Goal: Task Accomplishment & Management: Use online tool/utility

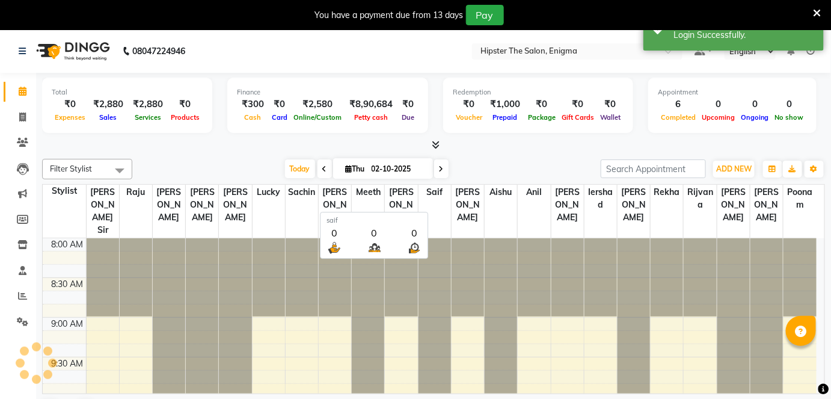
scroll to position [893, 0]
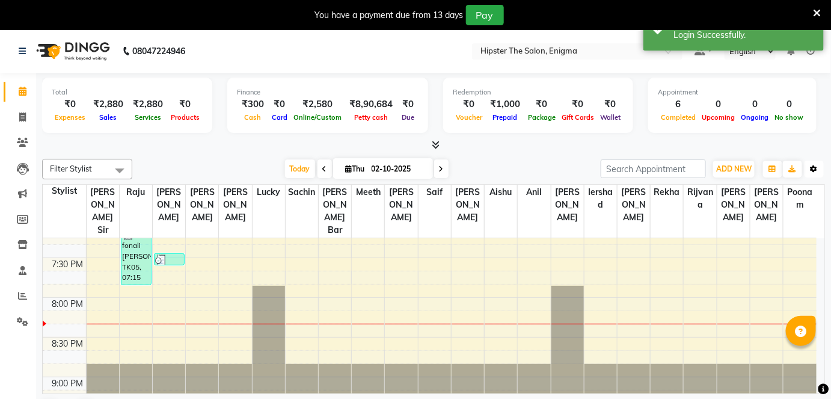
click at [811, 165] on icon "button" at bounding box center [813, 168] width 7 height 7
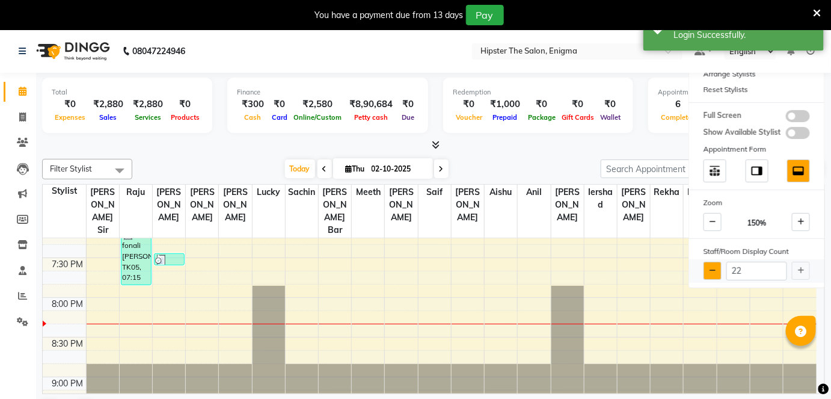
click at [715, 267] on icon at bounding box center [712, 270] width 7 height 7
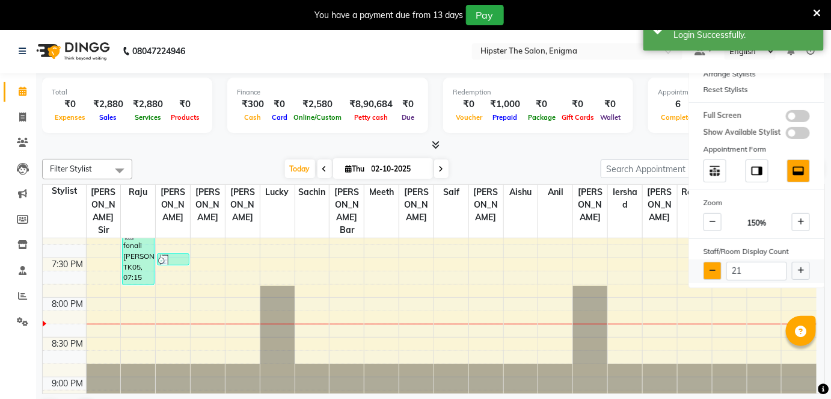
click at [715, 267] on icon at bounding box center [712, 270] width 7 height 7
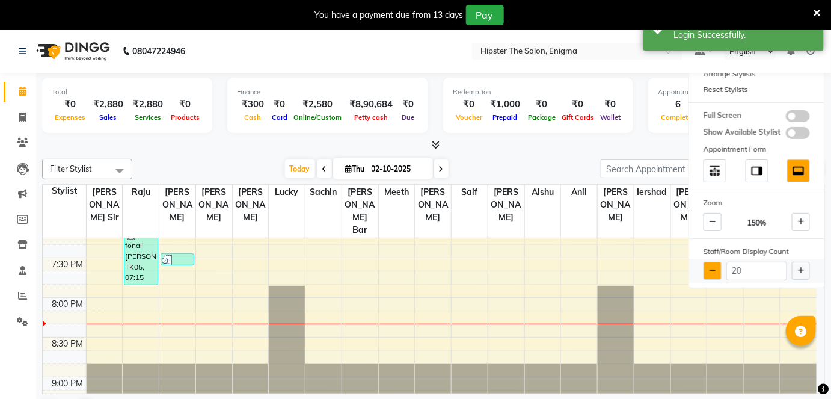
click at [715, 267] on icon at bounding box center [712, 270] width 7 height 7
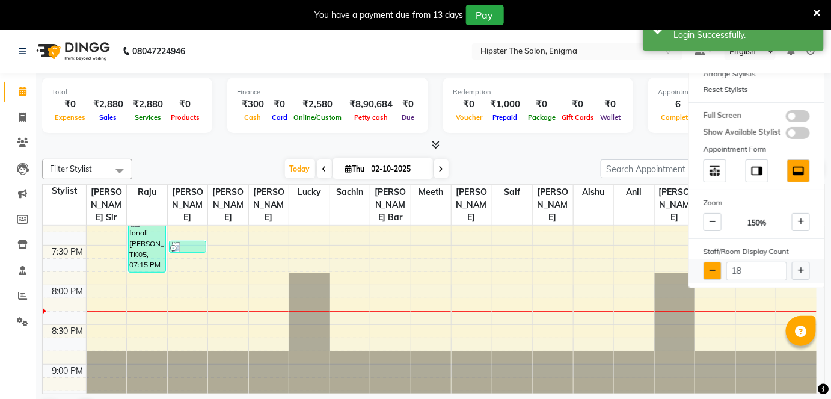
click at [715, 267] on icon at bounding box center [712, 270] width 7 height 7
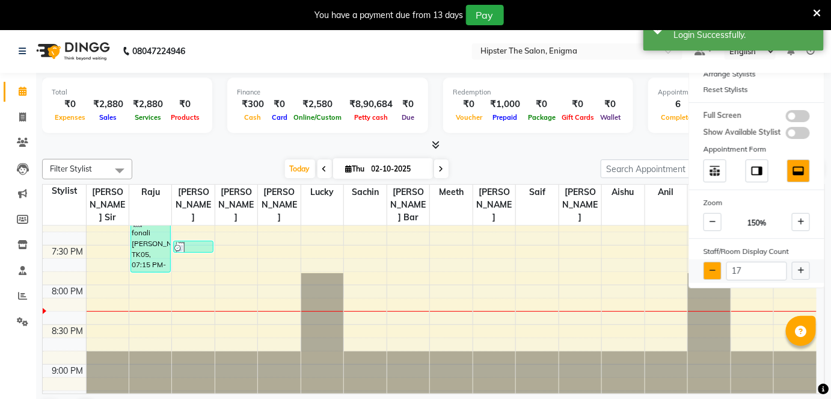
click at [715, 267] on icon at bounding box center [712, 270] width 7 height 7
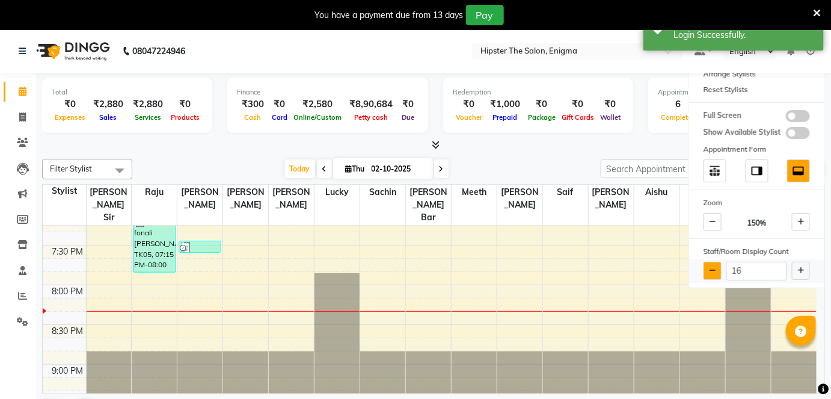
click at [715, 267] on icon at bounding box center [712, 270] width 7 height 7
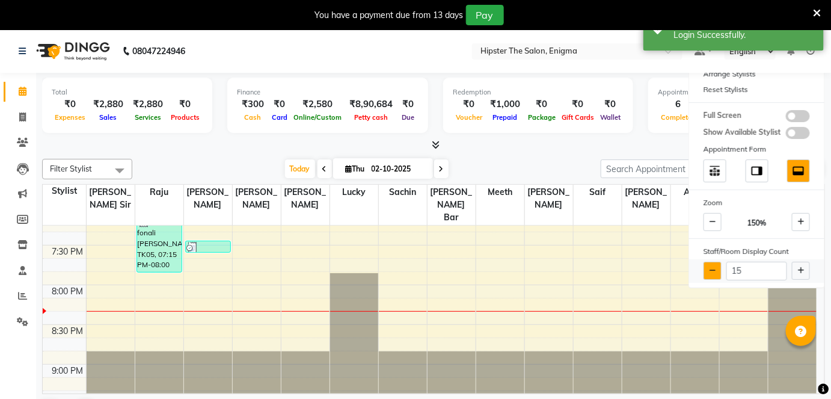
click at [715, 267] on icon at bounding box center [712, 270] width 7 height 7
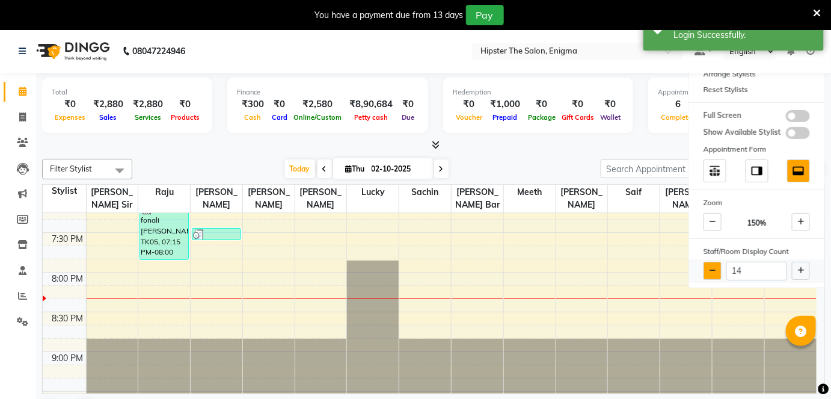
click at [715, 267] on icon at bounding box center [712, 270] width 7 height 7
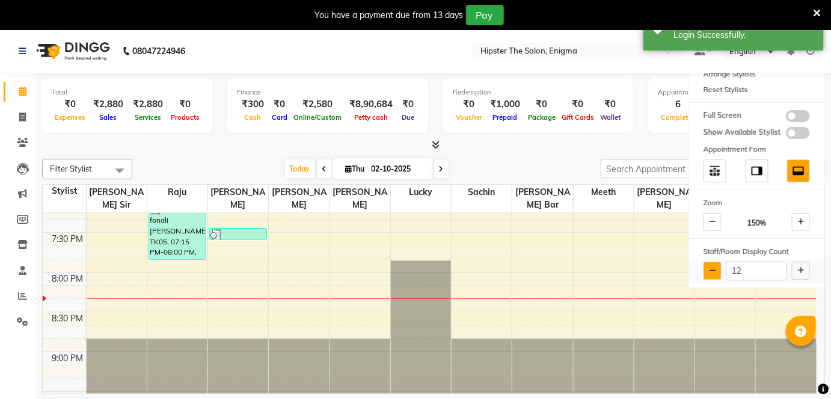
click at [715, 267] on icon at bounding box center [712, 270] width 7 height 7
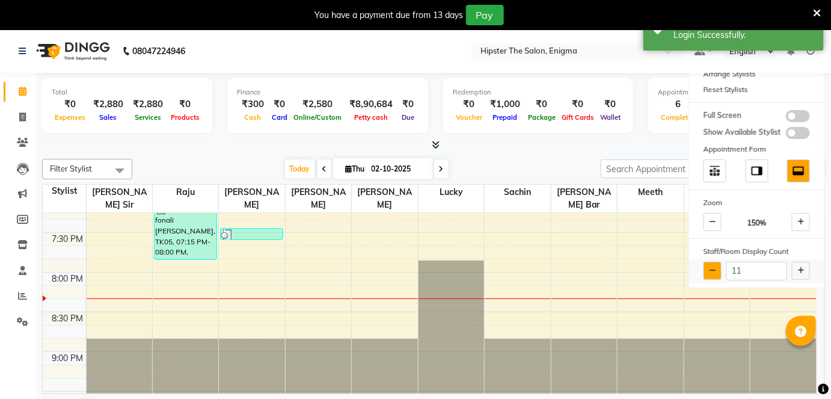
click at [715, 267] on icon at bounding box center [712, 270] width 7 height 7
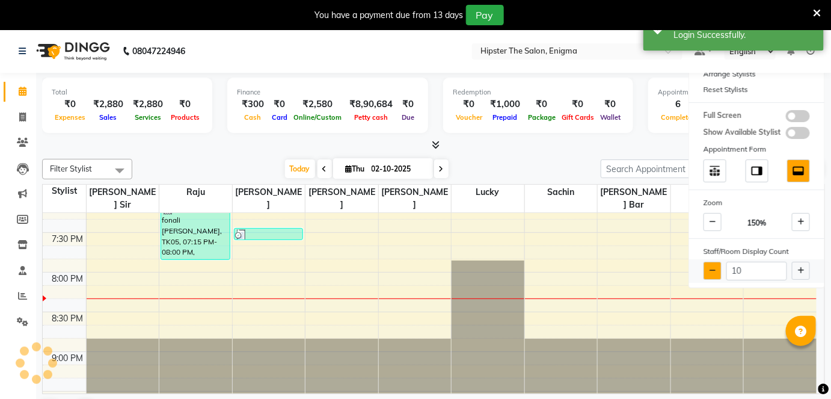
click at [715, 267] on icon at bounding box center [712, 270] width 7 height 7
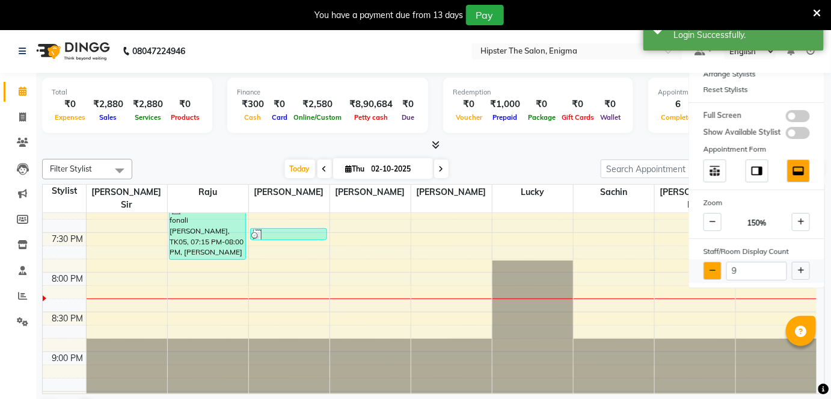
click at [715, 267] on icon at bounding box center [712, 270] width 7 height 7
type input "8"
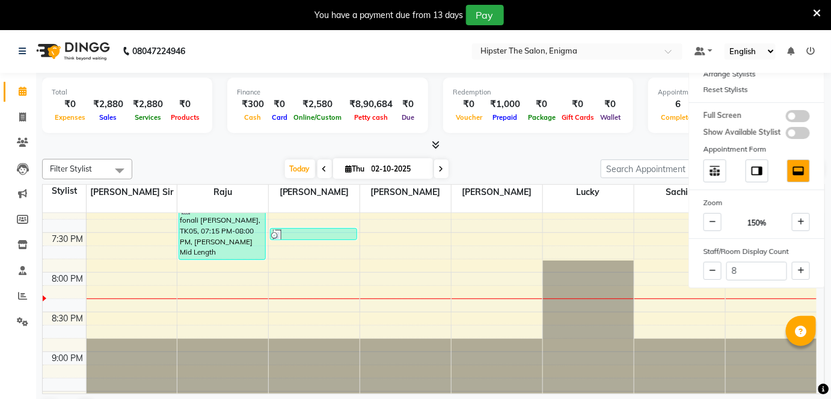
click at [546, 175] on div "Today Thu 02-10-2025" at bounding box center [366, 169] width 456 height 18
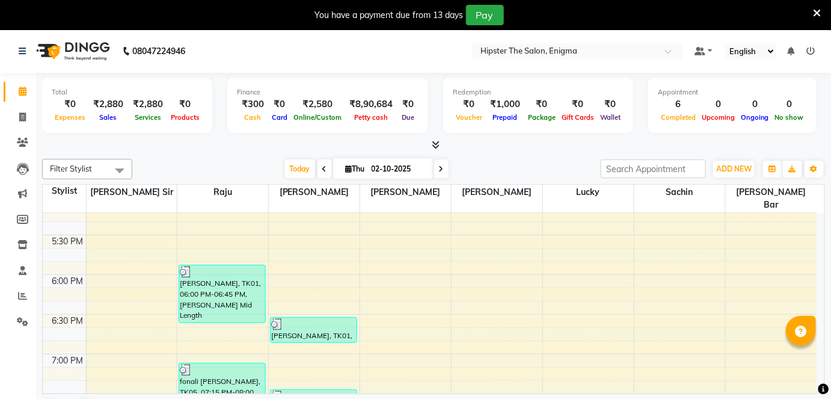
scroll to position [731, 0]
click at [12, 119] on span at bounding box center [22, 118] width 21 height 14
select select "4468"
select select "service"
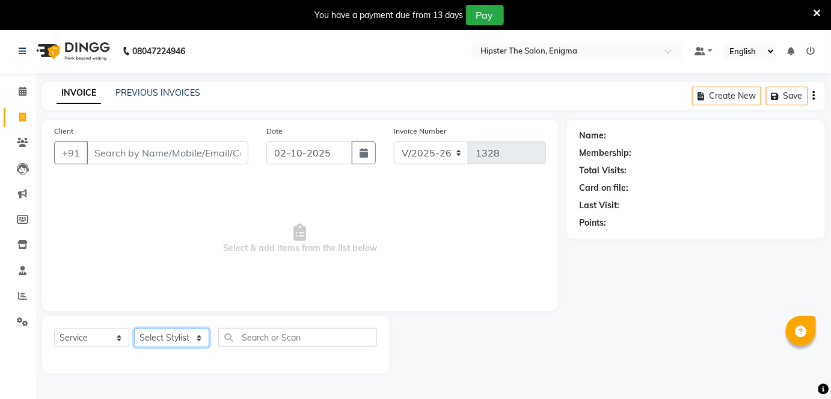
click at [178, 329] on select "Select Stylist [PERSON_NAME] [PERSON_NAME] [PERSON_NAME] [PERSON_NAME] poonam […" at bounding box center [171, 337] width 75 height 19
select select "27612"
click at [134, 328] on select "Select Stylist [PERSON_NAME] [PERSON_NAME] [PERSON_NAME] [PERSON_NAME] poonam […" at bounding box center [171, 337] width 75 height 19
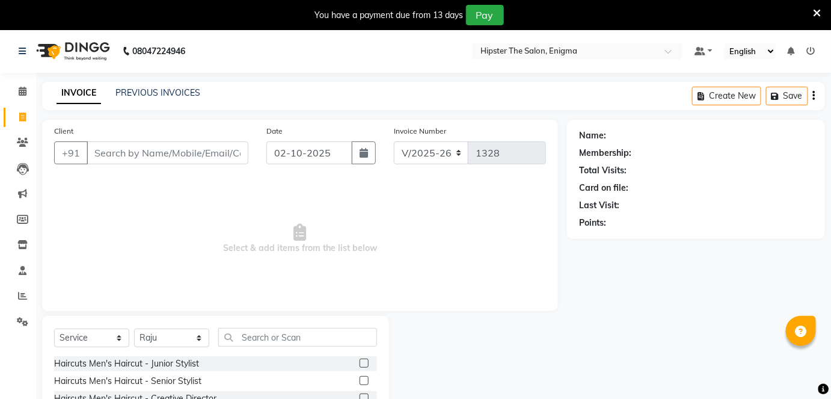
click at [359, 382] on label at bounding box center [363, 380] width 9 height 9
click at [359, 382] on input "checkbox" at bounding box center [363, 381] width 8 height 8
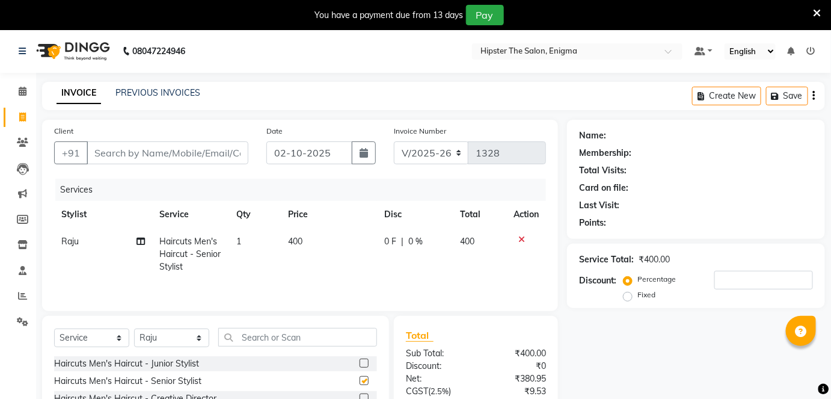
checkbox input "false"
click at [215, 147] on input "Client" at bounding box center [168, 152] width 162 height 23
click at [524, 239] on icon at bounding box center [521, 239] width 7 height 8
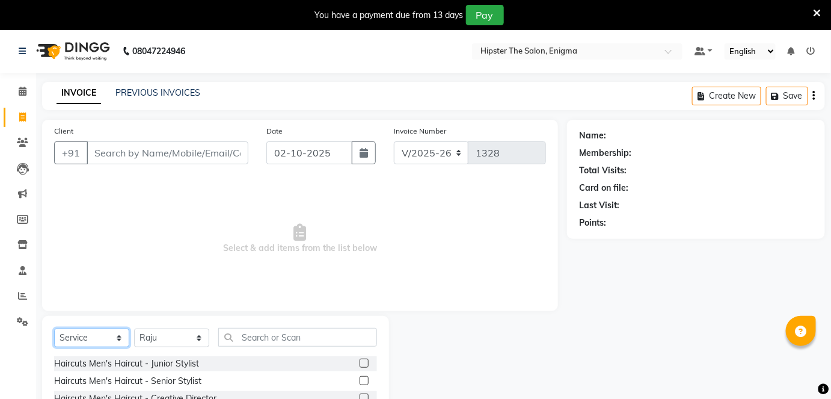
click at [80, 334] on select "Select Service Product Membership Package Voucher Prepaid Gift Card" at bounding box center [91, 337] width 75 height 19
select select "P"
click at [54, 328] on select "Select Service Product Membership Package Voucher Prepaid Gift Card" at bounding box center [91, 337] width 75 height 19
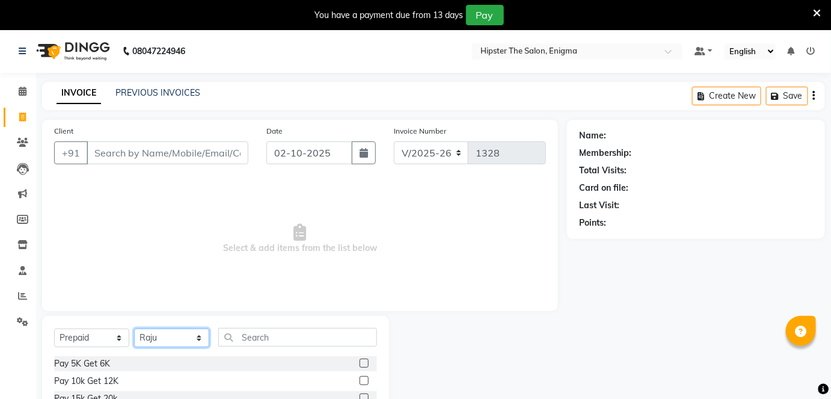
click at [176, 339] on select "Select Stylist [PERSON_NAME] [PERSON_NAME] [PERSON_NAME] [PERSON_NAME] poonam […" at bounding box center [171, 337] width 75 height 19
select select "25295"
click at [134, 328] on select "Select Stylist [PERSON_NAME] [PERSON_NAME] [PERSON_NAME] [PERSON_NAME] poonam […" at bounding box center [171, 337] width 75 height 19
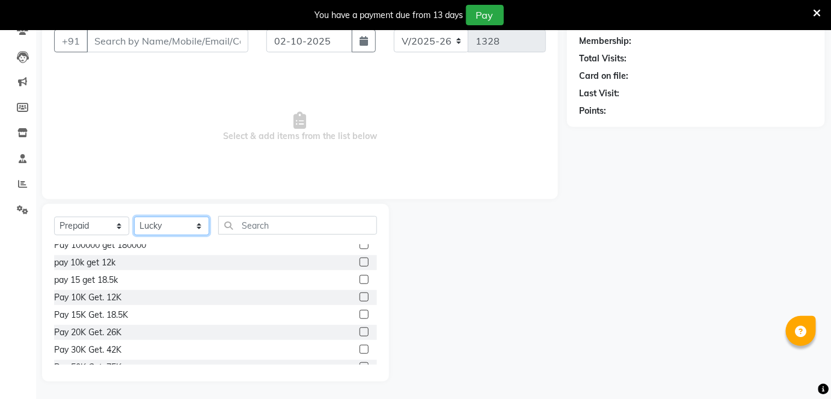
scroll to position [332, 0]
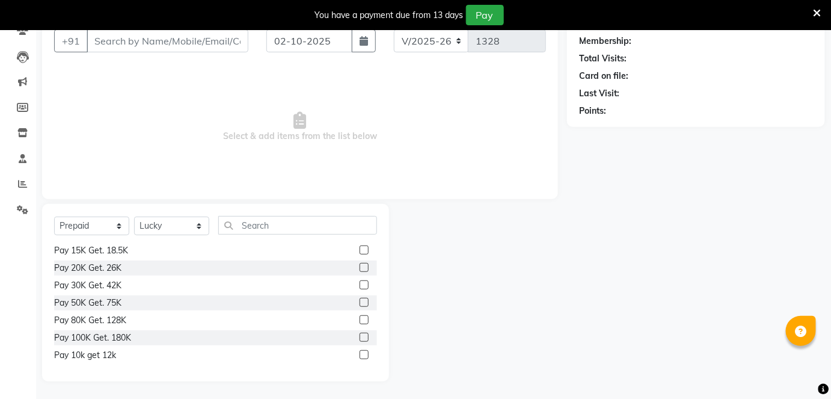
click at [359, 266] on label at bounding box center [363, 267] width 9 height 9
click at [359, 266] on input "checkbox" at bounding box center [363, 268] width 8 height 8
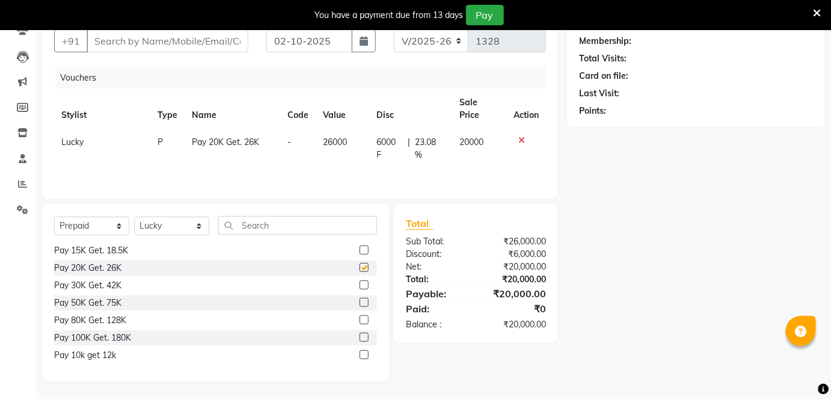
checkbox input "false"
click at [273, 222] on input "text" at bounding box center [297, 225] width 159 height 19
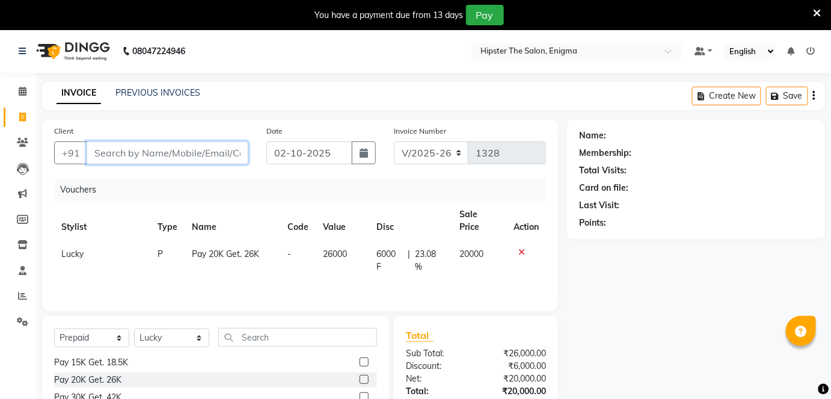
click at [210, 149] on input "Client" at bounding box center [168, 152] width 162 height 23
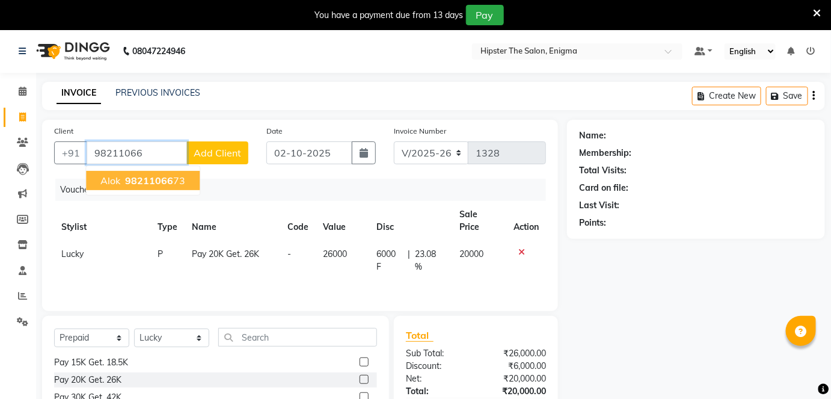
click at [168, 185] on span "98211066" at bounding box center [149, 180] width 48 height 12
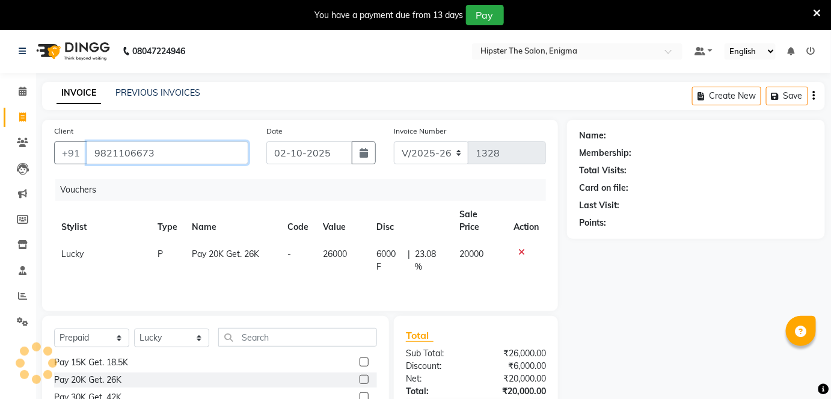
type input "9821106673"
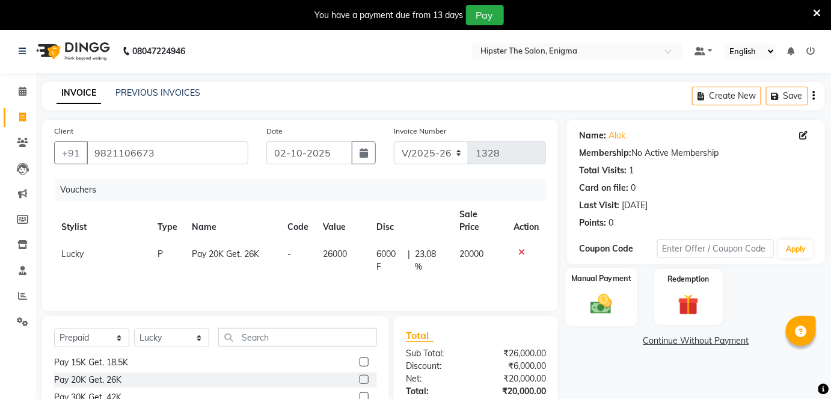
click at [600, 286] on div "Manual Payment" at bounding box center [602, 296] width 72 height 58
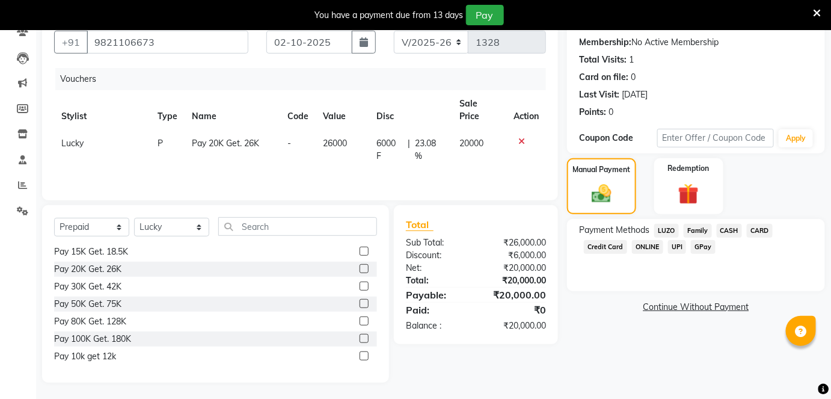
scroll to position [111, 0]
click at [701, 247] on span "GPay" at bounding box center [703, 246] width 25 height 14
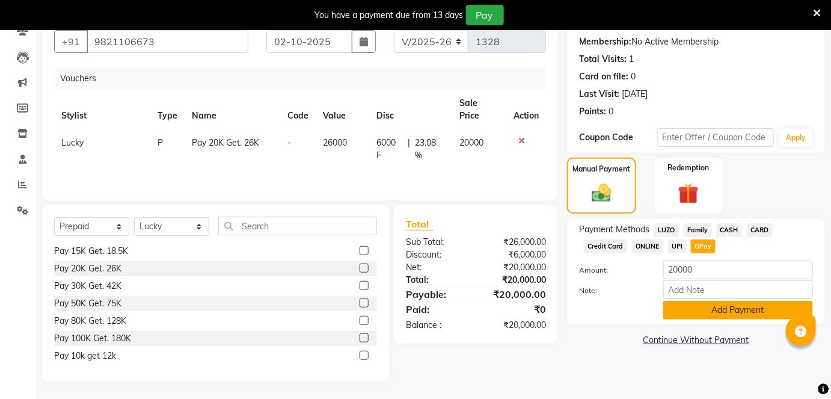
click at [697, 307] on button "Add Payment" at bounding box center [738, 310] width 150 height 19
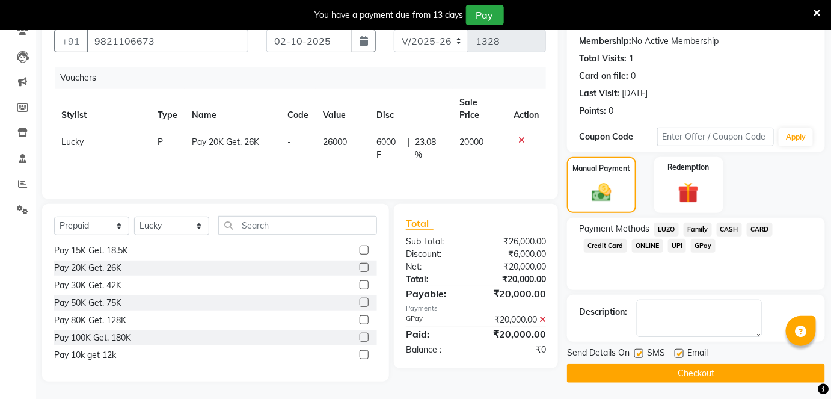
scroll to position [112, 0]
click at [656, 368] on button "Checkout" at bounding box center [696, 373] width 258 height 19
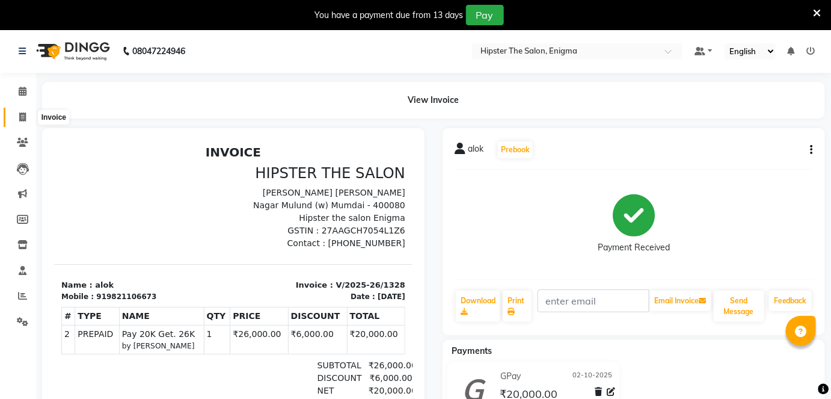
click at [21, 115] on icon at bounding box center [22, 116] width 7 height 9
select select "4468"
select select "service"
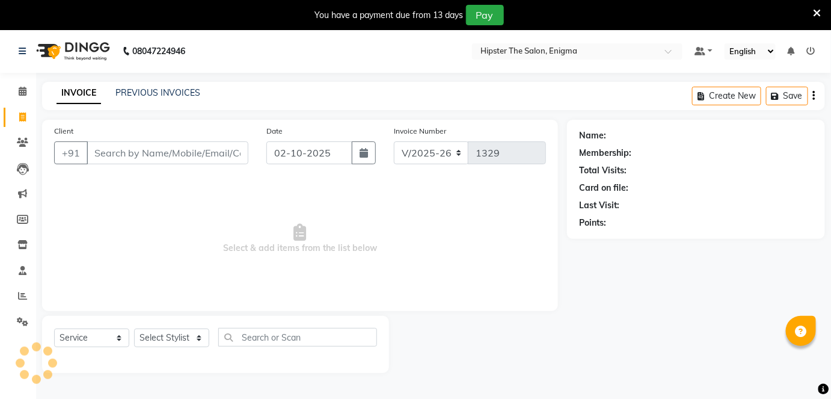
scroll to position [29, 0]
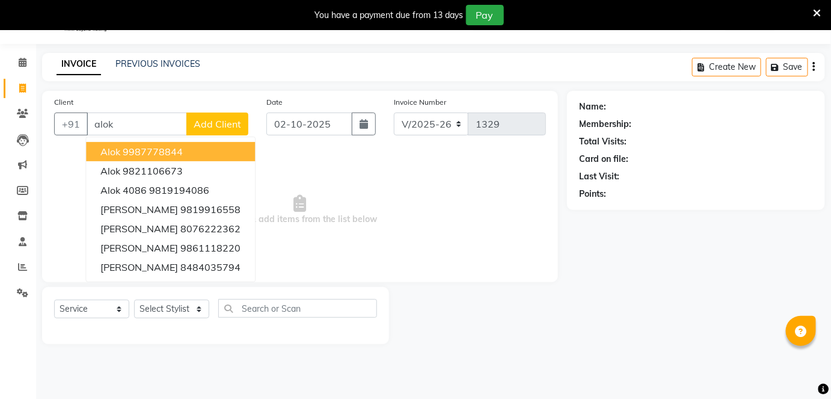
type input "alok"
click at [162, 64] on div "INVOICE PREVIOUS INVOICES" at bounding box center [128, 65] width 173 height 14
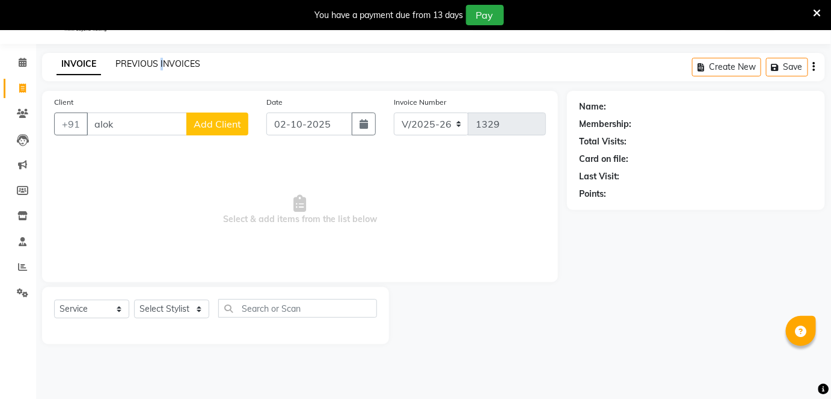
click at [162, 64] on link "PREVIOUS INVOICES" at bounding box center [157, 63] width 85 height 11
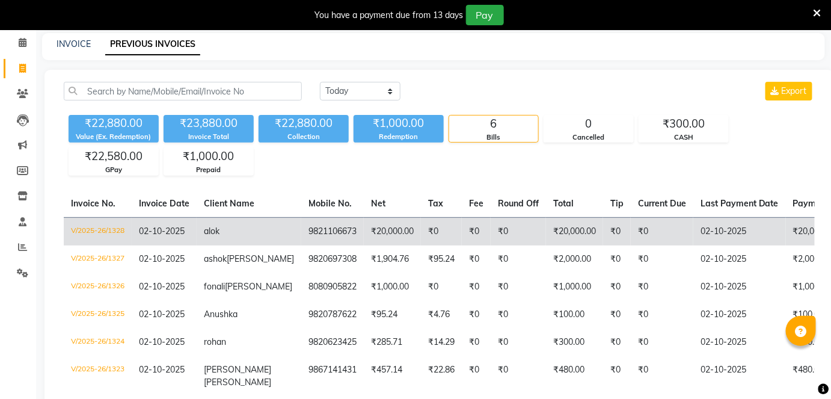
scroll to position [49, 0]
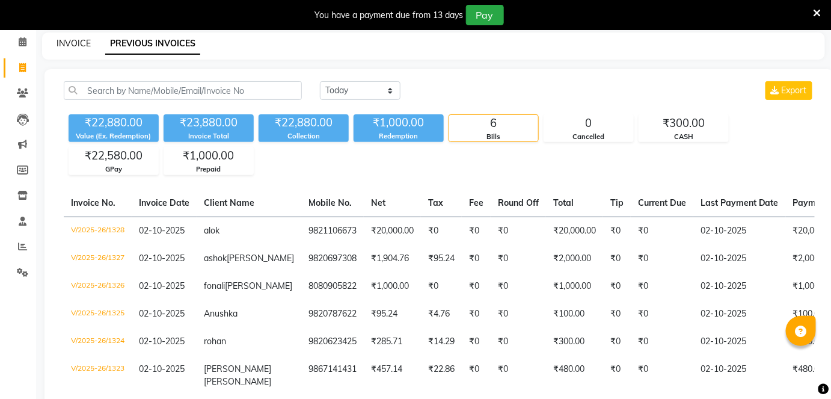
click at [73, 38] on link "INVOICE" at bounding box center [74, 43] width 34 height 11
select select "4468"
select select "service"
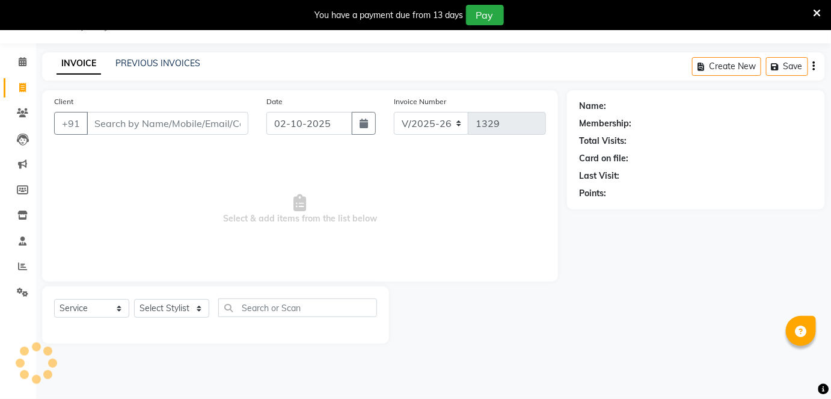
scroll to position [29, 0]
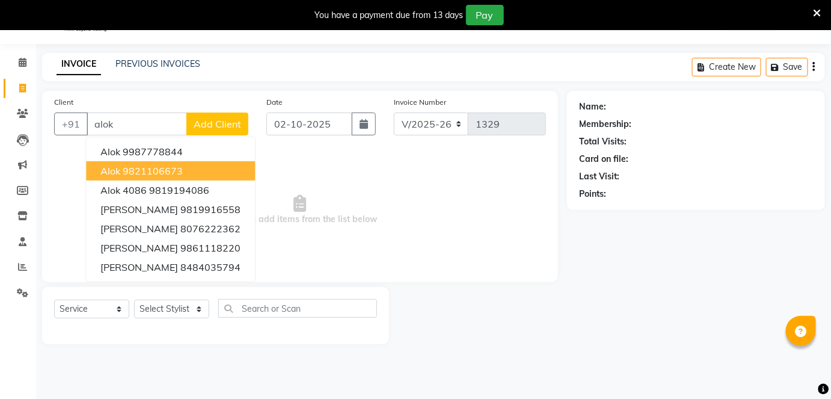
click at [155, 165] on ngb-highlight "9821106673" at bounding box center [153, 171] width 60 height 12
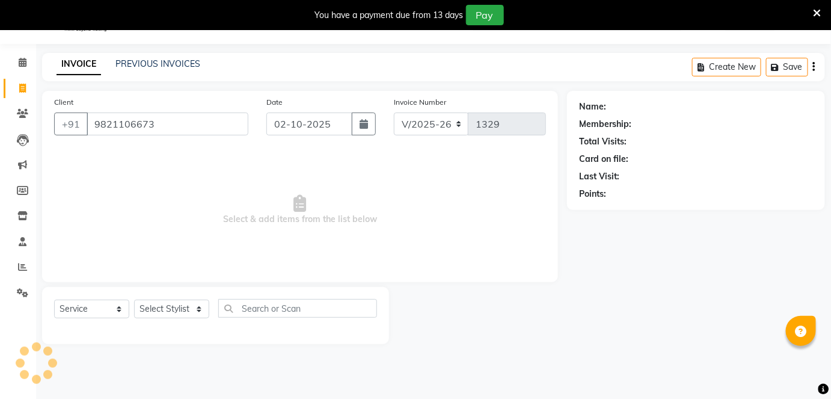
type input "9821106673"
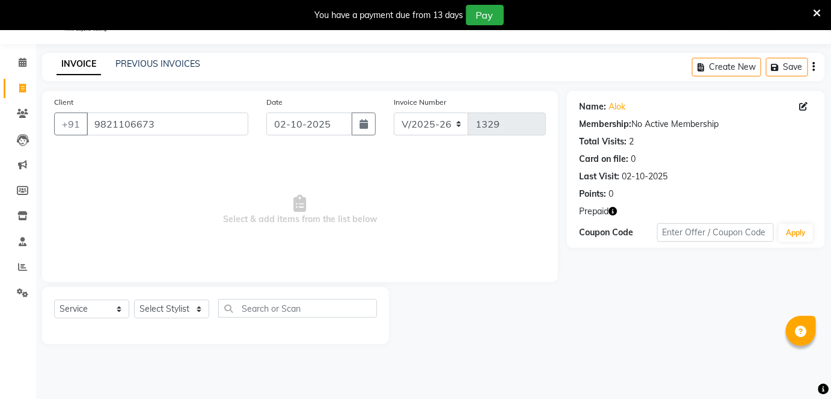
click at [610, 207] on icon "button" at bounding box center [612, 211] width 8 height 8
click at [152, 313] on select "Select Stylist [PERSON_NAME] [PERSON_NAME] [PERSON_NAME] [PERSON_NAME] poonam […" at bounding box center [171, 308] width 75 height 19
select select "27612"
click at [134, 299] on select "Select Stylist [PERSON_NAME] [PERSON_NAME] [PERSON_NAME] [PERSON_NAME] poonam […" at bounding box center [171, 308] width 75 height 19
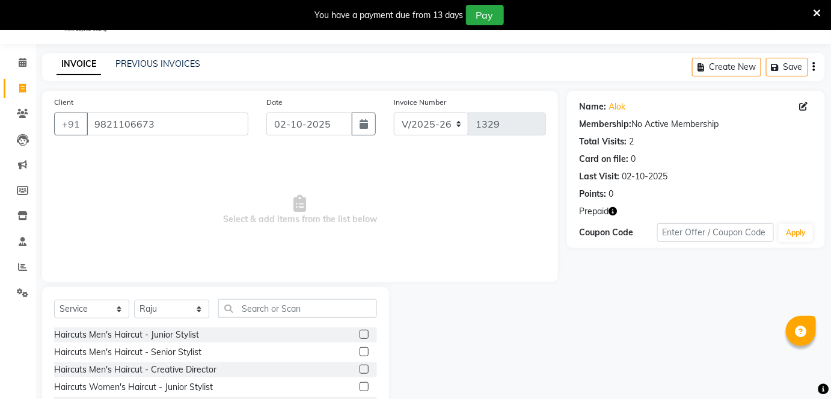
click at [359, 348] on label at bounding box center [363, 351] width 9 height 9
click at [359, 348] on input "checkbox" at bounding box center [363, 352] width 8 height 8
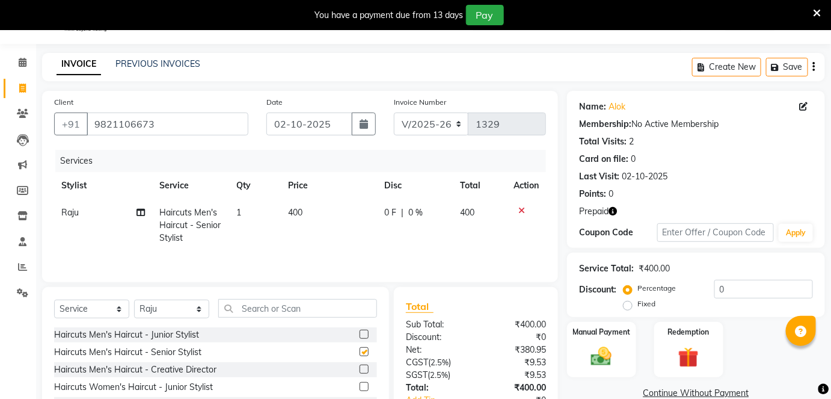
checkbox input "false"
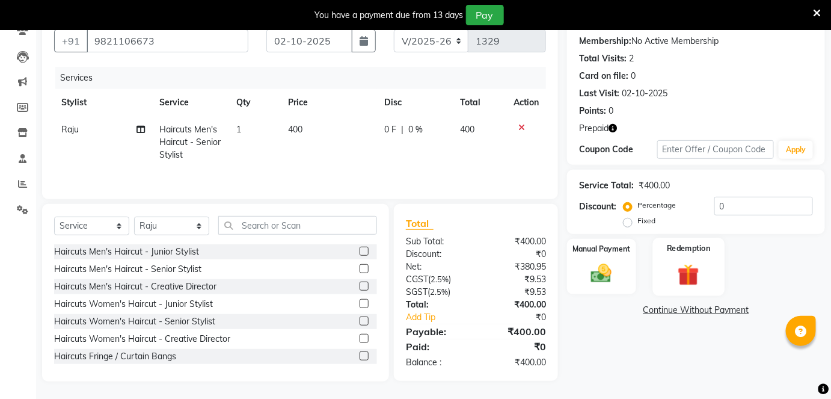
click at [683, 273] on img at bounding box center [688, 274] width 35 height 27
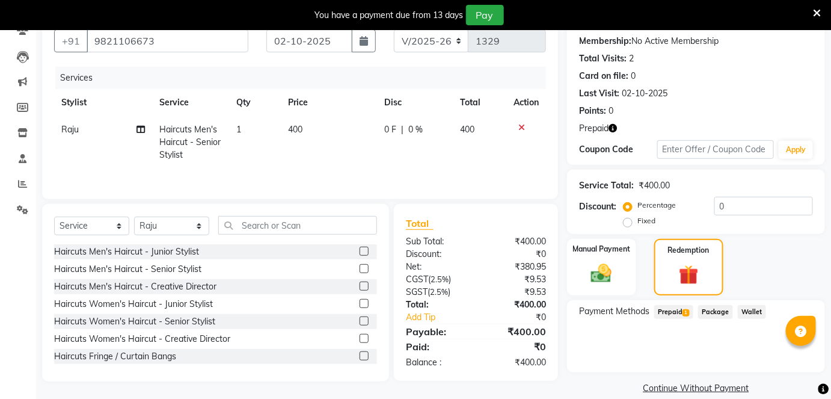
click at [677, 313] on span "Prepaid 1" at bounding box center [673, 312] width 39 height 14
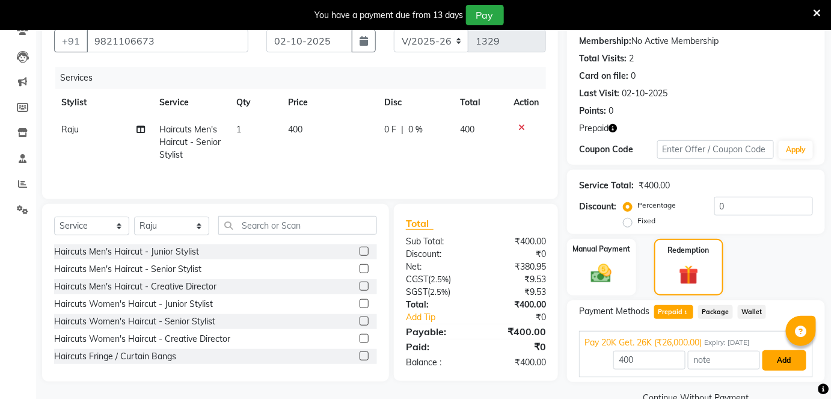
click at [766, 351] on button "Add" at bounding box center [784, 360] width 44 height 20
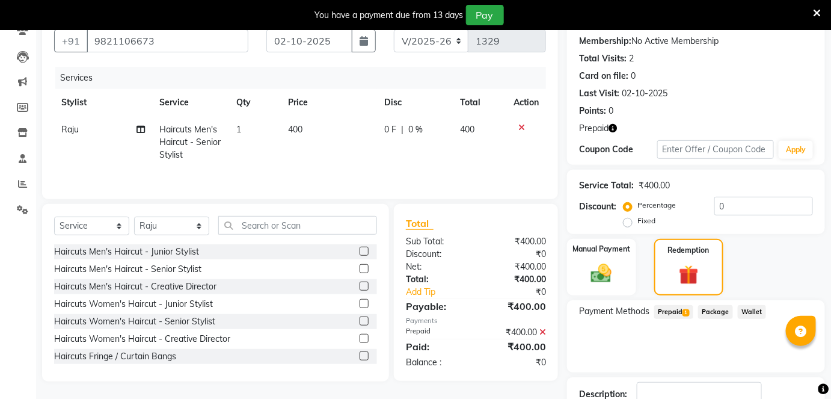
scroll to position [194, 0]
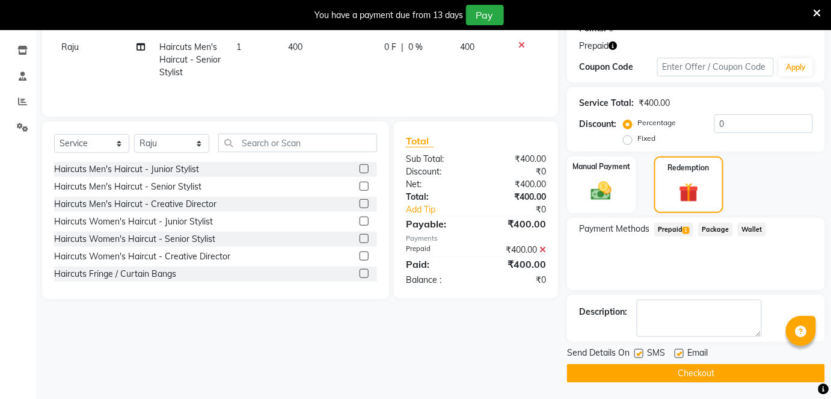
click at [698, 370] on button "Checkout" at bounding box center [696, 373] width 258 height 19
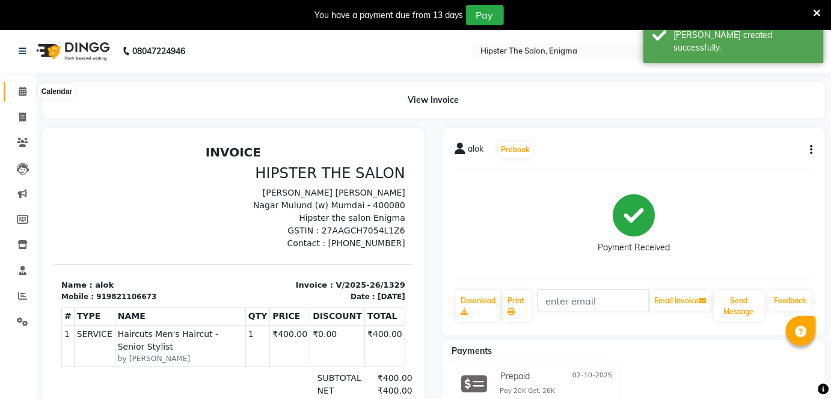
click at [22, 88] on icon at bounding box center [23, 91] width 8 height 9
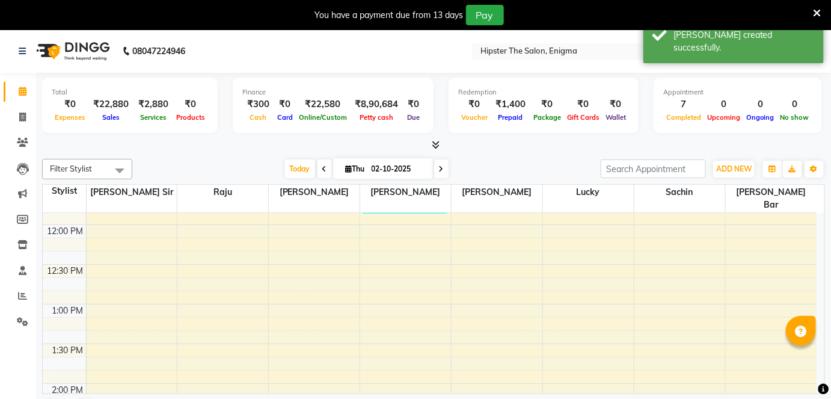
scroll to position [306, 0]
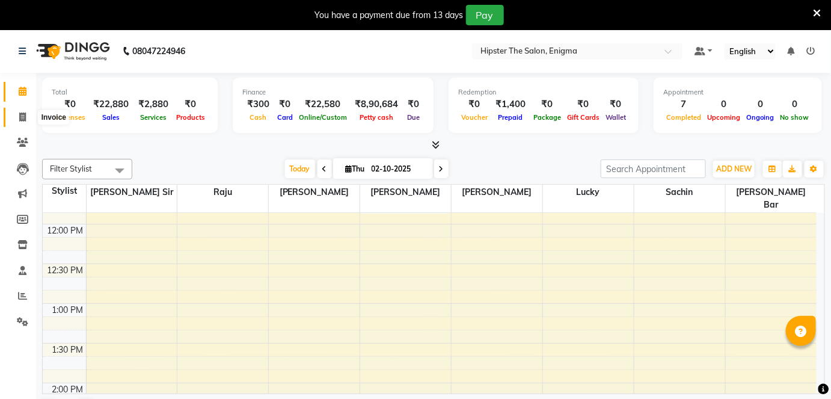
click at [20, 115] on icon at bounding box center [22, 116] width 7 height 9
select select "4468"
select select "service"
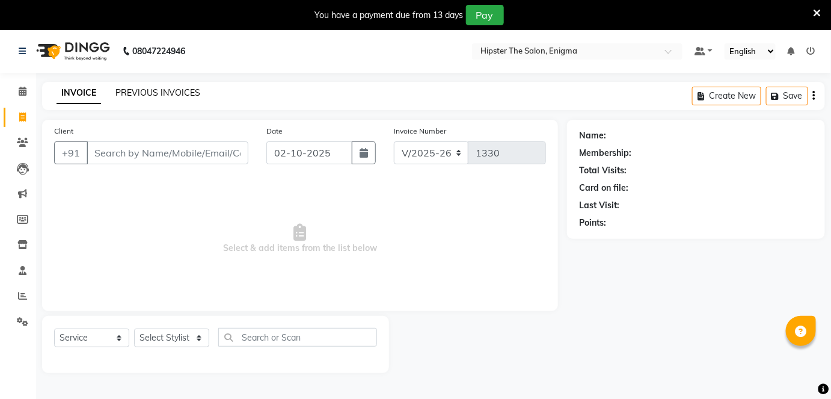
click at [173, 88] on link "PREVIOUS INVOICES" at bounding box center [157, 92] width 85 height 11
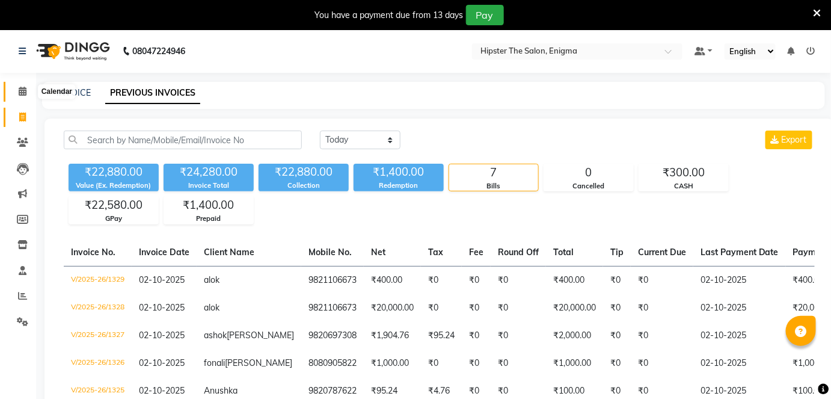
click at [24, 88] on icon at bounding box center [23, 91] width 8 height 9
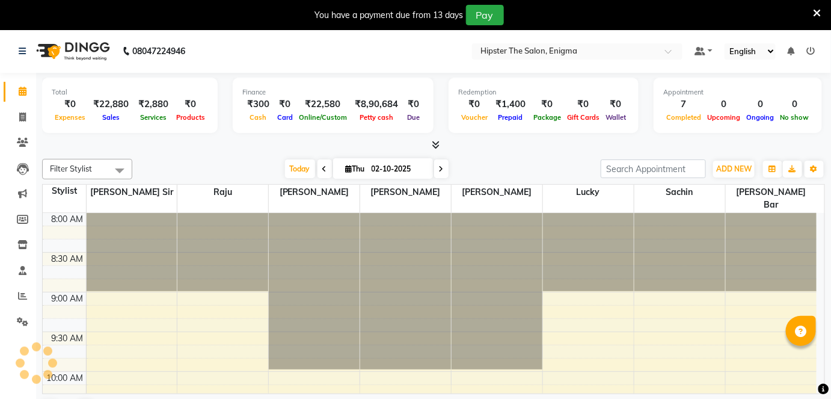
scroll to position [880, 0]
